Goal: Navigation & Orientation: Find specific page/section

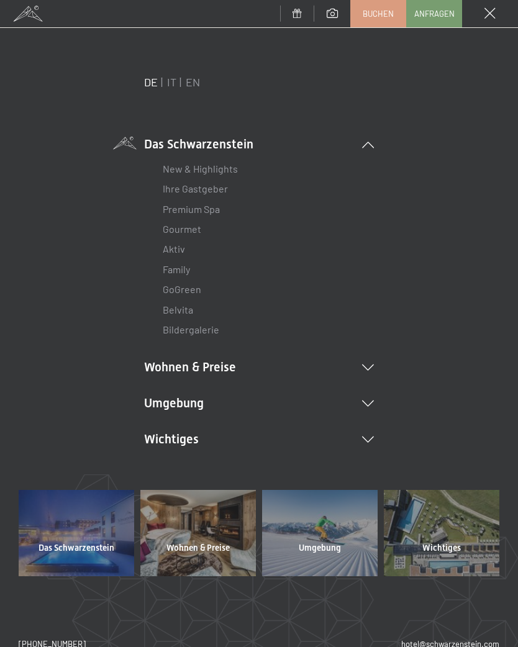
click at [369, 401] on icon at bounding box center [368, 404] width 12 height 6
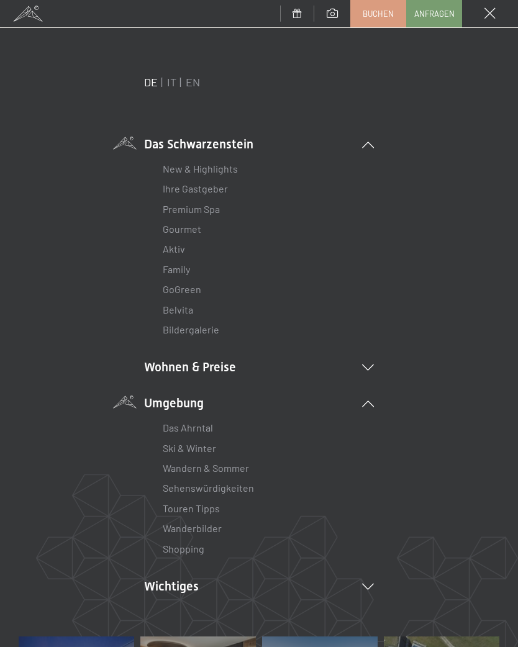
click at [226, 523] on li "Wanderbilder" at bounding box center [259, 528] width 192 height 20
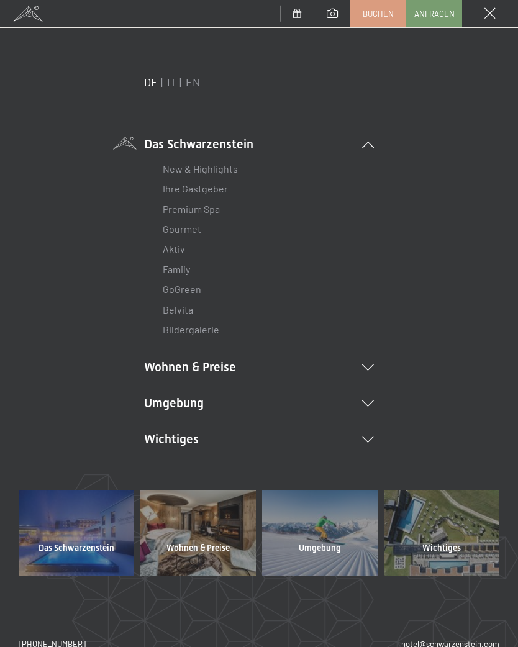
click at [369, 401] on icon at bounding box center [368, 404] width 12 height 6
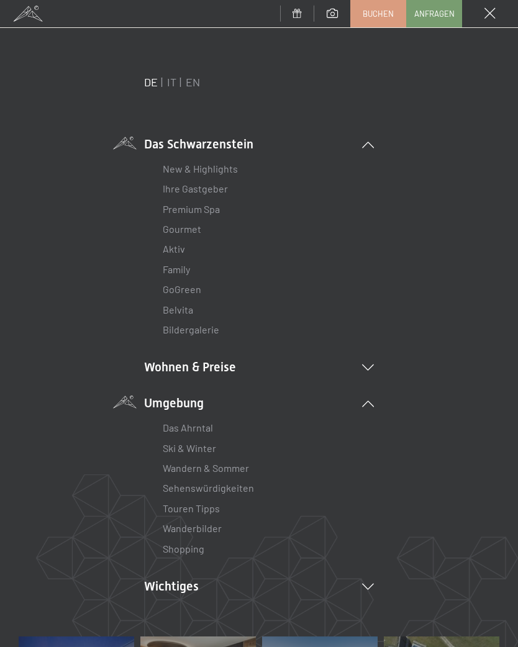
click at [208, 522] on link "Wanderbilder" at bounding box center [192, 528] width 59 height 12
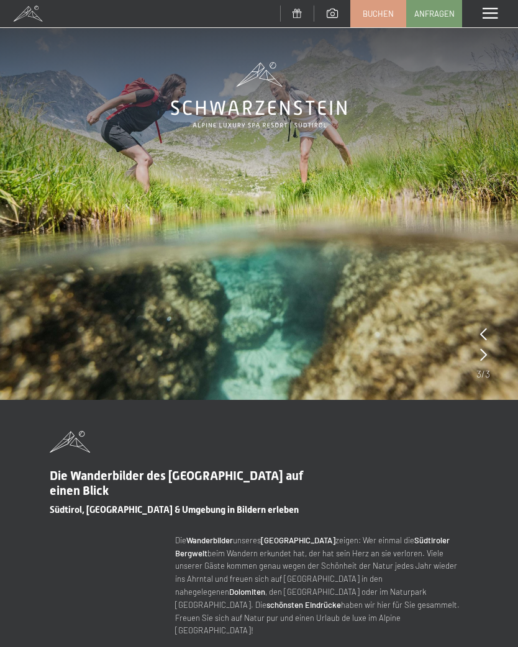
click at [494, 12] on span at bounding box center [489, 13] width 15 height 11
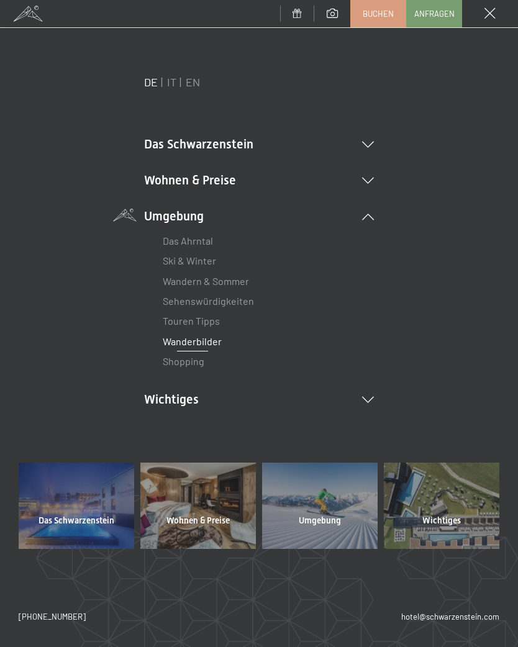
click at [373, 397] on icon at bounding box center [368, 400] width 12 height 6
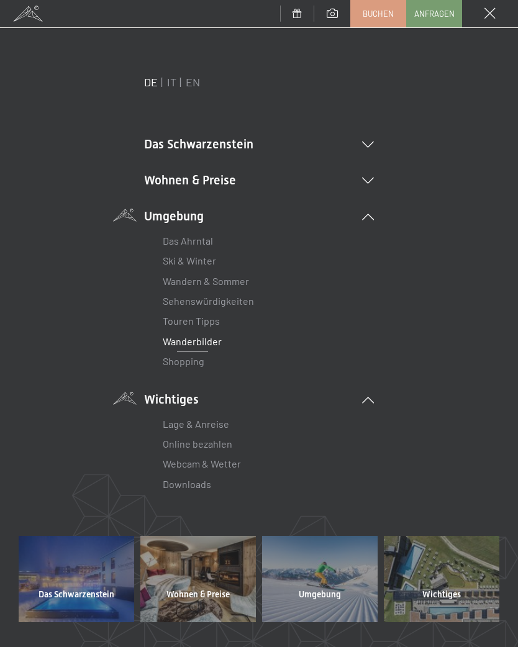
click at [247, 458] on li "Webcam & Wetter" at bounding box center [259, 464] width 192 height 20
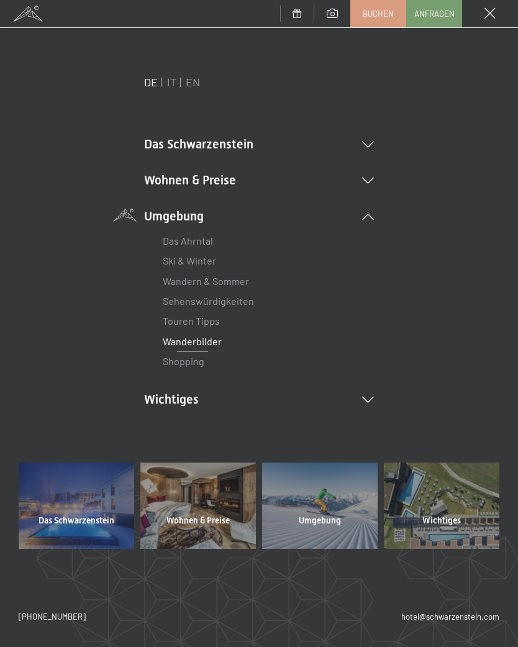
click at [372, 404] on li "Wichtiges Lage & Anreise Online bezahlen Webcam & Wetter Downloads" at bounding box center [259, 399] width 230 height 17
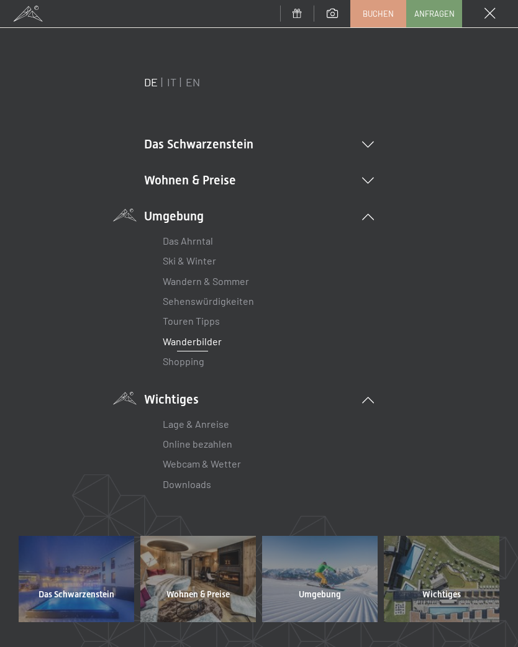
click at [229, 458] on link "Webcam & Wetter" at bounding box center [202, 464] width 78 height 12
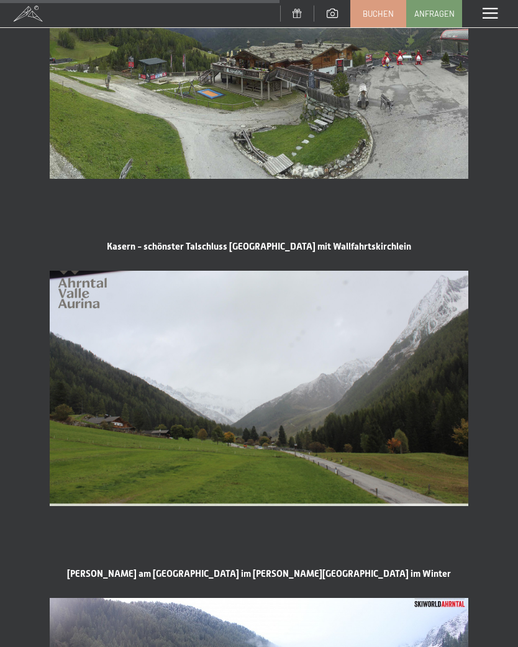
scroll to position [1456, 0]
